Goal: Obtain resource: Download file/media

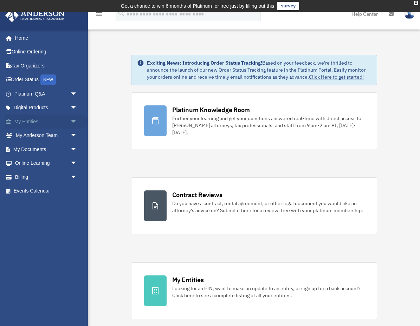
click at [76, 119] on span "arrow_drop_down" at bounding box center [77, 121] width 14 height 14
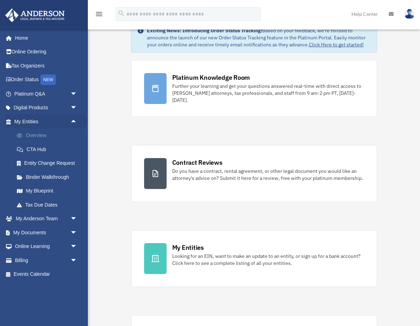
scroll to position [33, 0]
click at [75, 214] on span "arrow_drop_down" at bounding box center [77, 219] width 14 height 14
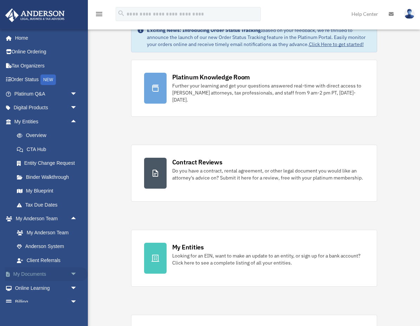
click at [73, 270] on span "arrow_drop_down" at bounding box center [77, 274] width 14 height 14
click at [32, 281] on link "Box" at bounding box center [49, 288] width 78 height 14
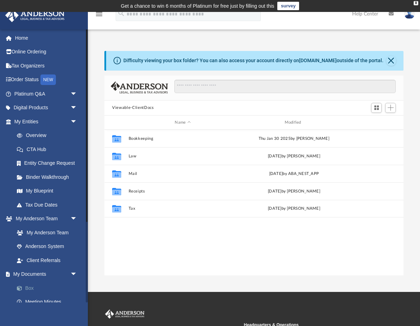
scroll to position [160, 298]
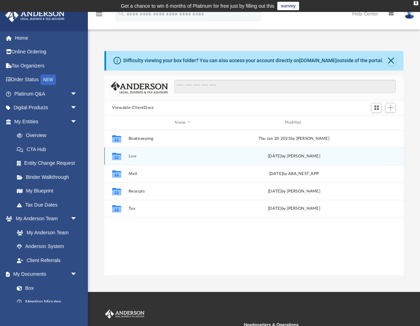
click at [136, 156] on button "Law" at bounding box center [183, 156] width 108 height 5
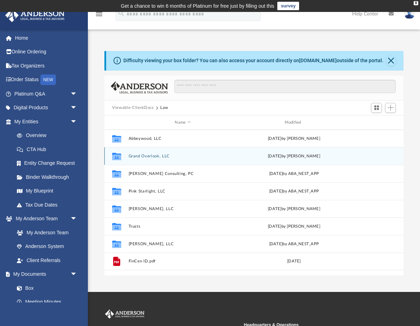
click at [147, 156] on button "Grand Overlook, LLC" at bounding box center [183, 156] width 108 height 5
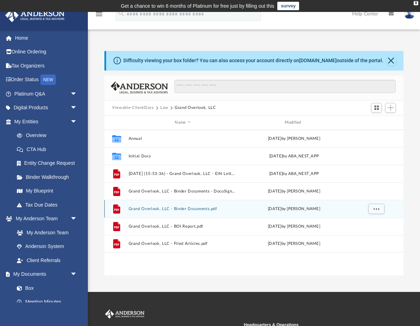
click at [156, 208] on button "Grand Overlook, LLC - Binder Documents.pdf" at bounding box center [183, 208] width 108 height 5
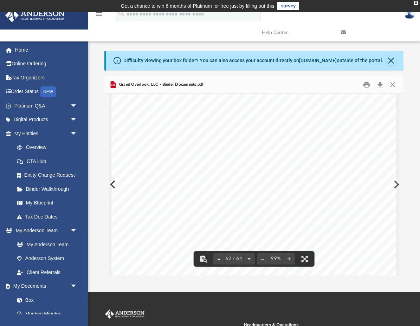
scroll to position [0, 0]
click at [387, 83] on button "Close" at bounding box center [392, 84] width 13 height 11
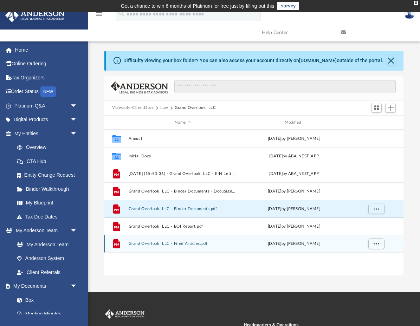
click at [154, 242] on button "Grand Overlook, LLC - Filed Articles.pdf" at bounding box center [183, 244] width 108 height 5
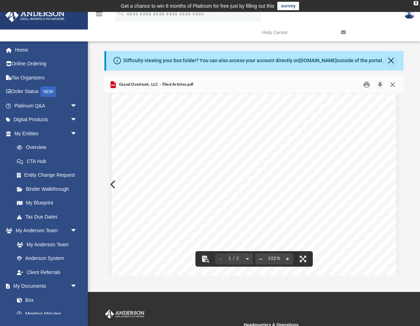
click at [394, 83] on button "Close" at bounding box center [392, 84] width 13 height 11
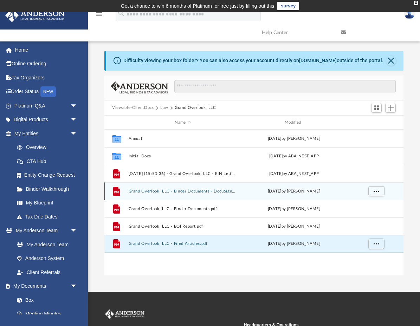
click at [164, 191] on button "Grand Overlook, LLC - Binder Documents - DocuSigned.pdf" at bounding box center [183, 191] width 108 height 5
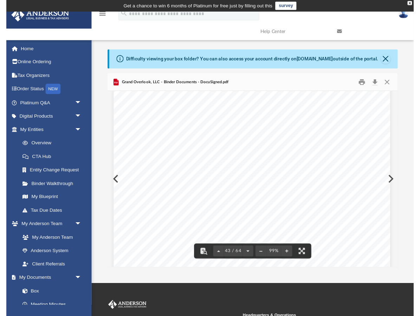
scroll to position [15994, 1]
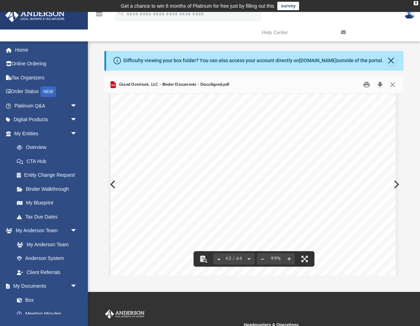
click at [379, 84] on button "Download" at bounding box center [379, 84] width 13 height 11
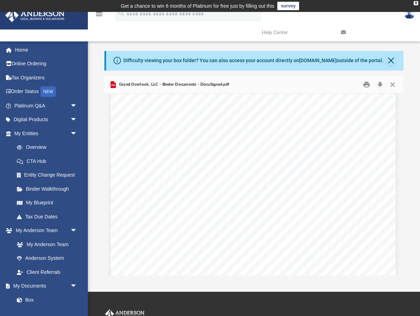
scroll to position [15921, 1]
click at [392, 85] on button "Close" at bounding box center [392, 84] width 13 height 11
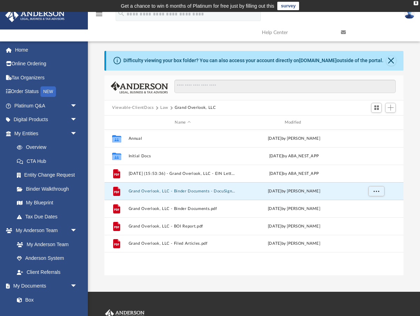
click at [141, 109] on button "Viewable-ClientDocs" at bounding box center [132, 108] width 41 height 6
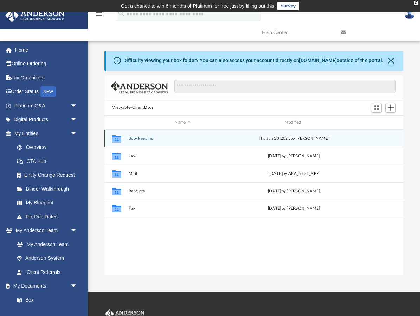
click at [139, 139] on button "Bookkeeping" at bounding box center [183, 138] width 108 height 5
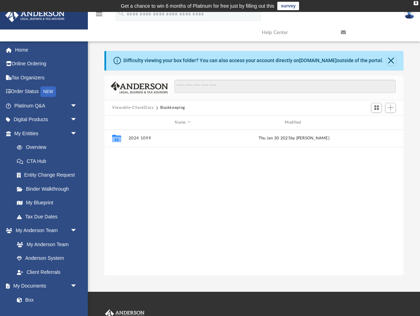
click at [131, 107] on button "Viewable-ClientDocs" at bounding box center [132, 108] width 41 height 6
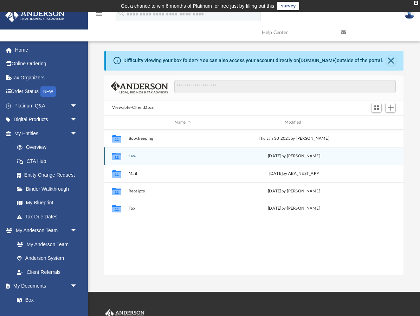
click at [132, 158] on button "Law" at bounding box center [183, 156] width 108 height 5
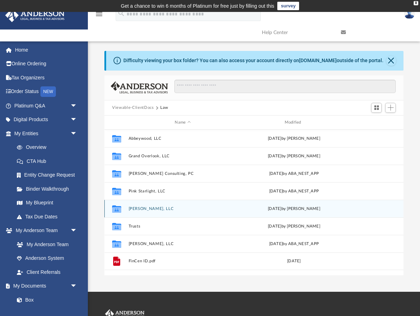
click at [138, 209] on button "[PERSON_NAME], LLC" at bounding box center [183, 208] width 108 height 5
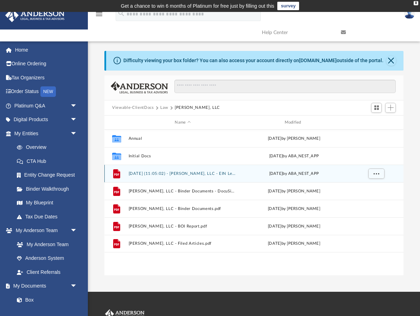
click at [180, 175] on button "[DATE] (11:05:02) - [PERSON_NAME], LLC - EIN Letter from IRS.pdf" at bounding box center [183, 173] width 108 height 5
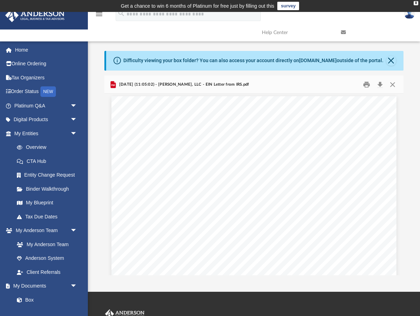
scroll to position [480, 0]
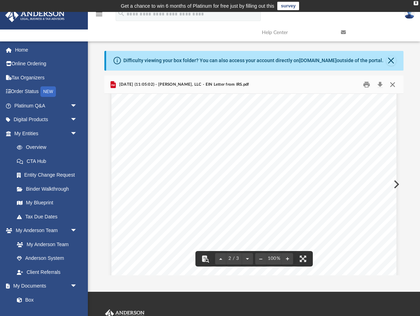
click at [392, 85] on button "Close" at bounding box center [392, 84] width 13 height 11
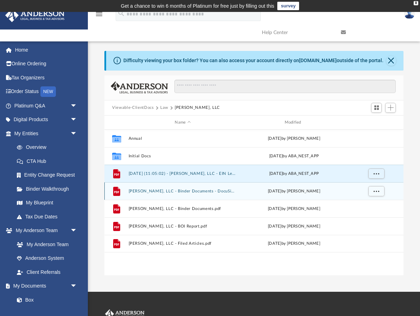
click at [190, 192] on button "[PERSON_NAME], LLC - Binder Documents - DocuSigned.pdf" at bounding box center [183, 191] width 108 height 5
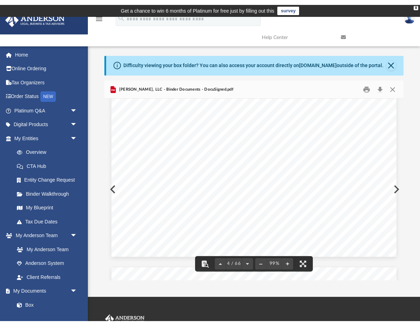
scroll to position [1307, 0]
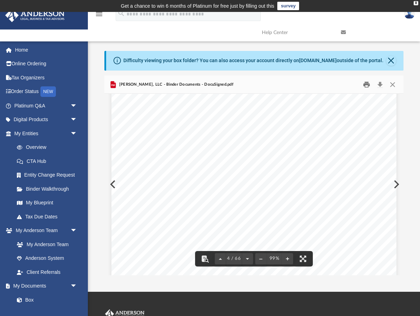
click at [365, 84] on button "Print" at bounding box center [366, 84] width 14 height 11
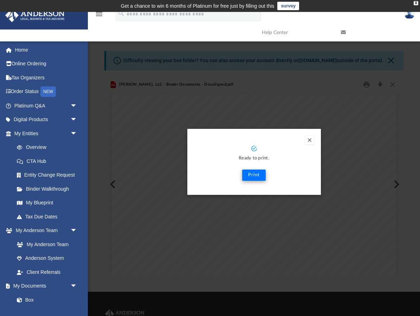
click at [259, 174] on button "Print" at bounding box center [254, 175] width 24 height 11
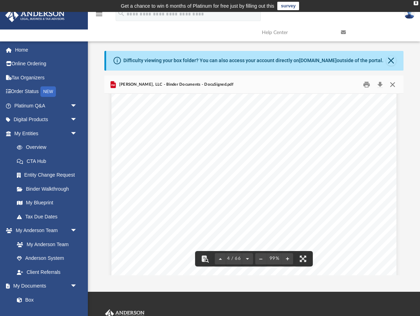
click at [394, 82] on button "Close" at bounding box center [392, 84] width 13 height 11
